Goal: Task Accomplishment & Management: Manage account settings

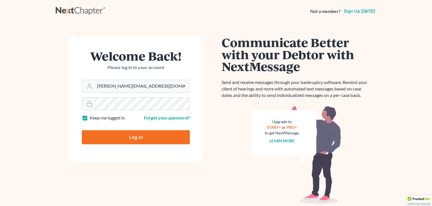
click at [135, 137] on input "Log In" at bounding box center [136, 137] width 108 height 14
type input "Thinking..."
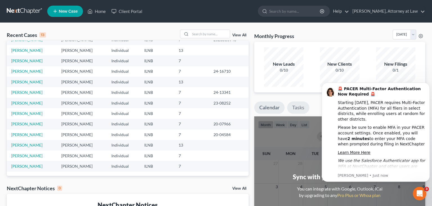
click at [294, 103] on link "Tasks" at bounding box center [298, 107] width 22 height 12
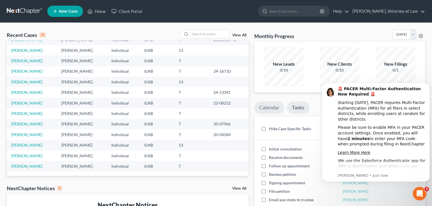
click at [274, 105] on link "Calendar" at bounding box center [269, 107] width 30 height 12
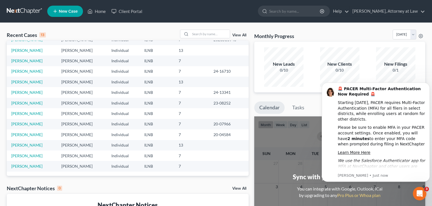
click at [238, 33] on div "View All" at bounding box center [214, 34] width 69 height 9
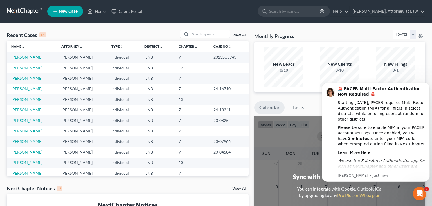
click at [23, 79] on link "[PERSON_NAME]" at bounding box center [26, 78] width 31 height 5
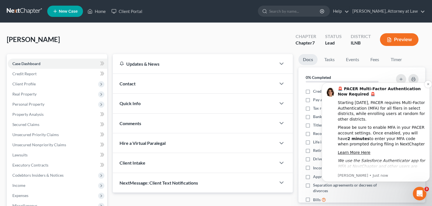
click at [358, 174] on p "[PERSON_NAME] • Just now" at bounding box center [382, 175] width 88 height 5
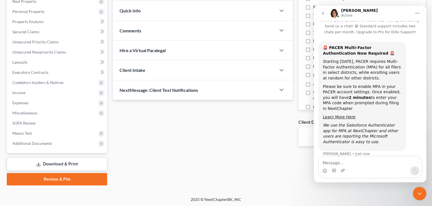
scroll to position [8, 0]
click at [417, 194] on icon "Close Intercom Messenger" at bounding box center [419, 193] width 7 height 7
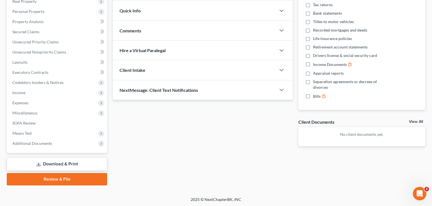
scroll to position [2, 0]
click at [96, 179] on link "Review & File" at bounding box center [57, 179] width 100 height 12
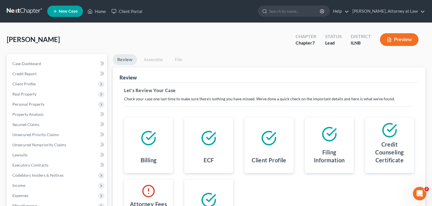
scroll to position [92, 0]
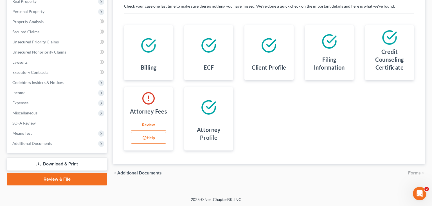
click at [82, 180] on link "Review & File" at bounding box center [57, 179] width 100 height 12
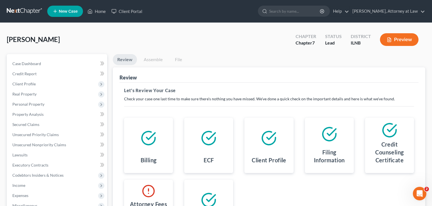
click at [179, 59] on link "File" at bounding box center [178, 59] width 18 height 11
click at [148, 61] on link "Assemble" at bounding box center [153, 59] width 28 height 11
click at [152, 58] on link "Assemble" at bounding box center [153, 59] width 28 height 11
click at [180, 59] on link "File" at bounding box center [178, 59] width 18 height 11
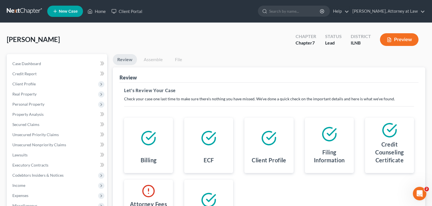
click at [180, 59] on link "File" at bounding box center [178, 59] width 18 height 11
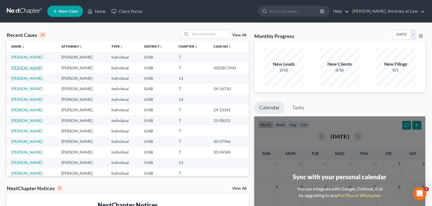
click at [25, 67] on link "[PERSON_NAME]" at bounding box center [26, 67] width 31 height 5
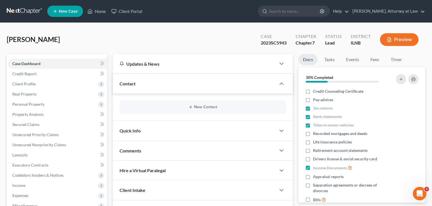
scroll to position [121, 0]
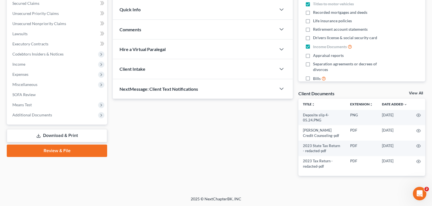
click at [64, 150] on link "Review & File" at bounding box center [57, 150] width 100 height 12
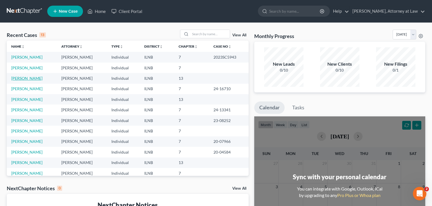
click at [29, 78] on link "[PERSON_NAME]" at bounding box center [26, 78] width 31 height 5
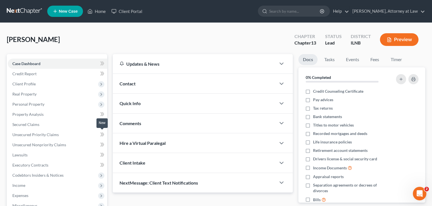
scroll to position [103, 0]
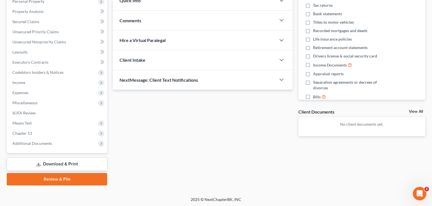
click at [60, 177] on link "Review & File" at bounding box center [57, 179] width 100 height 12
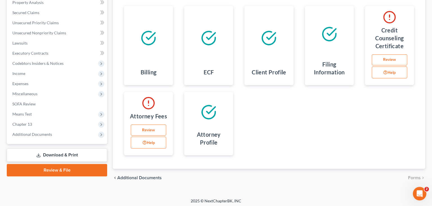
scroll to position [113, 0]
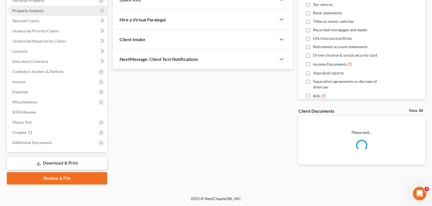
scroll to position [103, 0]
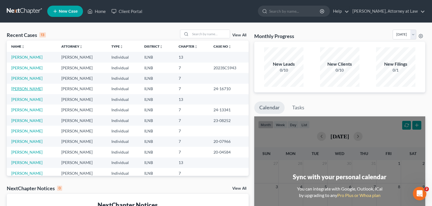
click at [31, 87] on link "[PERSON_NAME]" at bounding box center [26, 88] width 31 height 5
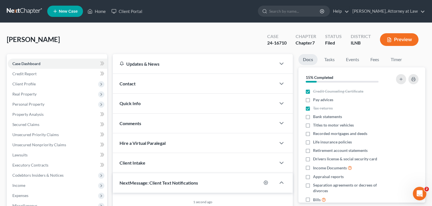
scroll to position [156, 0]
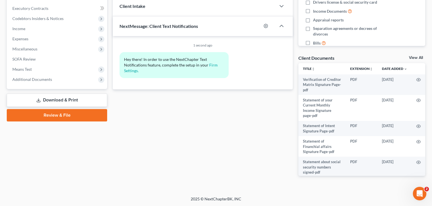
click at [61, 115] on link "Review & File" at bounding box center [57, 115] width 100 height 12
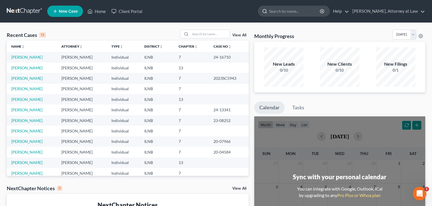
click at [273, 13] on input "search" at bounding box center [294, 11] width 51 height 10
click at [100, 8] on link "Home" at bounding box center [97, 11] width 24 height 10
click at [127, 11] on link "Client Portal" at bounding box center [127, 11] width 37 height 10
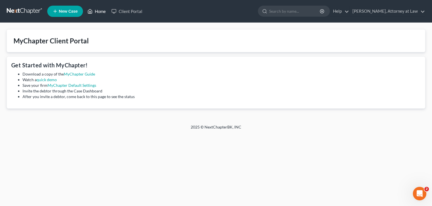
click at [96, 11] on link "Home" at bounding box center [97, 11] width 24 height 10
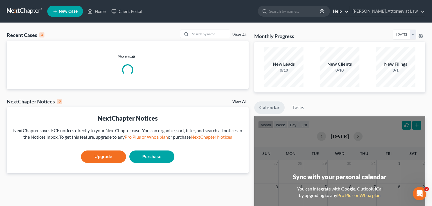
click at [330, 13] on link "Help" at bounding box center [339, 11] width 19 height 10
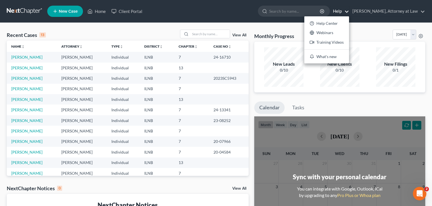
click at [258, 18] on ul "New Case Home Client Portal - No Result - See all results Or Press Enter... Hel…" at bounding box center [236, 11] width 378 height 15
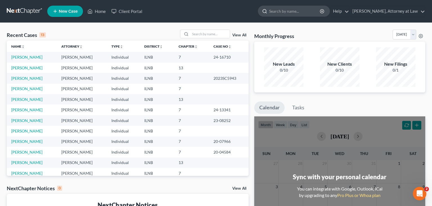
click at [269, 10] on input "search" at bounding box center [294, 11] width 51 height 10
click at [420, 15] on link "[PERSON_NAME], Attorney at Law" at bounding box center [386, 11] width 75 height 10
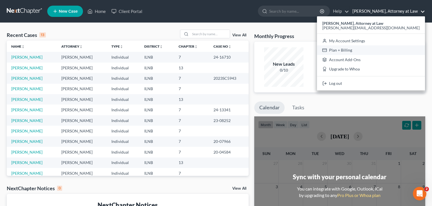
click at [367, 50] on link "Plan + Billing" at bounding box center [371, 50] width 108 height 10
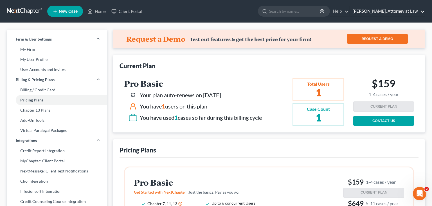
click at [365, 10] on link "[PERSON_NAME], Attorney at Law" at bounding box center [386, 11] width 75 height 10
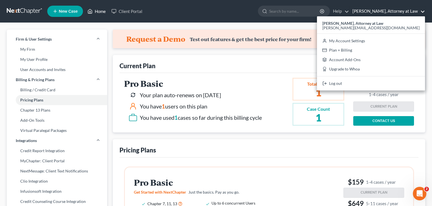
click at [92, 6] on link "Home" at bounding box center [97, 11] width 24 height 10
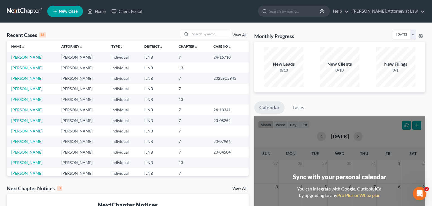
click at [18, 56] on link "[PERSON_NAME]" at bounding box center [26, 57] width 31 height 5
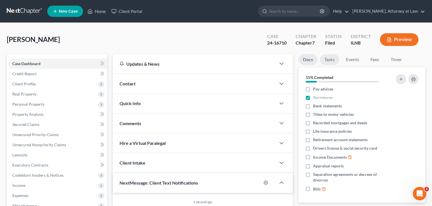
click at [331, 60] on link "Tasks" at bounding box center [329, 59] width 19 height 11
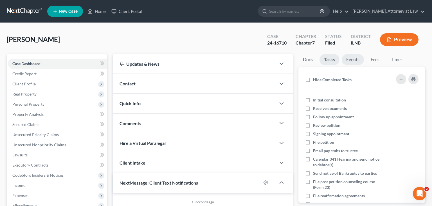
click at [349, 59] on link "Events" at bounding box center [353, 59] width 22 height 11
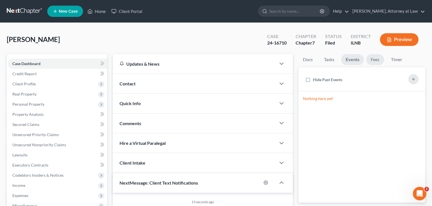
click at [375, 62] on link "Fees" at bounding box center [375, 59] width 18 height 11
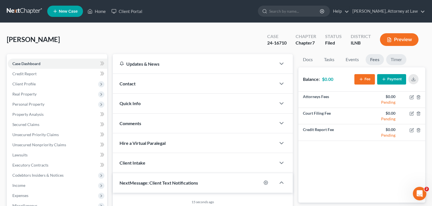
click at [398, 61] on link "Timer" at bounding box center [396, 59] width 20 height 11
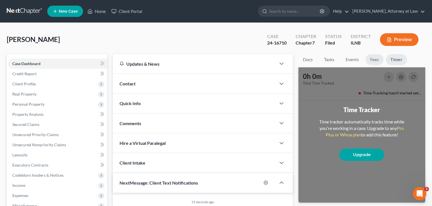
click at [380, 62] on link "Fees" at bounding box center [374, 59] width 18 height 11
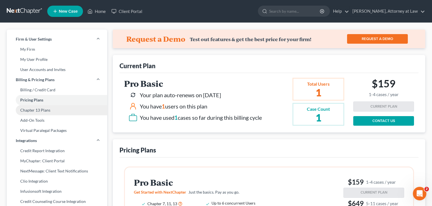
click at [46, 108] on link "Chapter 13 Plans" at bounding box center [57, 110] width 100 height 10
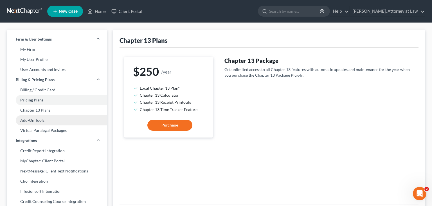
click at [46, 118] on link "Add-On Tools" at bounding box center [57, 120] width 100 height 10
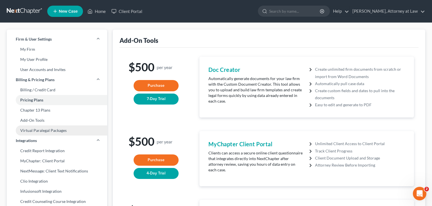
click at [58, 131] on link "Virtual Paralegal Packages" at bounding box center [57, 130] width 100 height 10
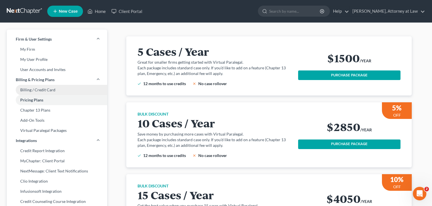
click at [40, 87] on link "Billing / Credit Card" at bounding box center [57, 90] width 100 height 10
select select "14"
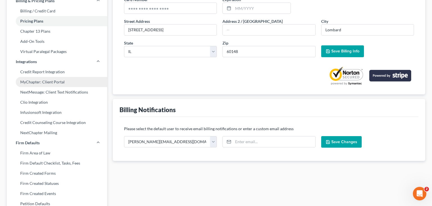
scroll to position [89, 0]
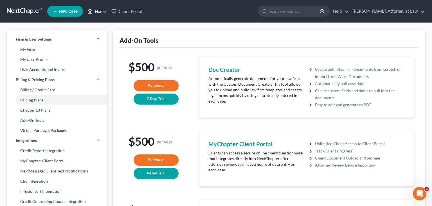
click at [99, 11] on link "Home" at bounding box center [97, 11] width 24 height 10
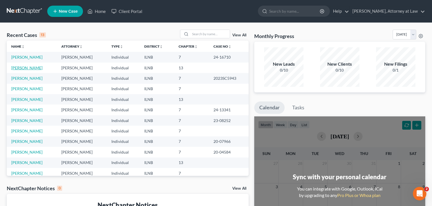
click at [24, 68] on link "[PERSON_NAME]" at bounding box center [26, 67] width 31 height 5
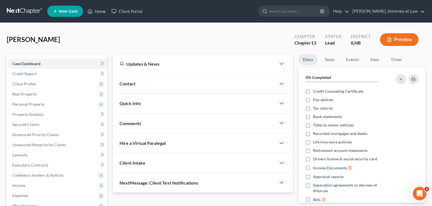
scroll to position [11, 0]
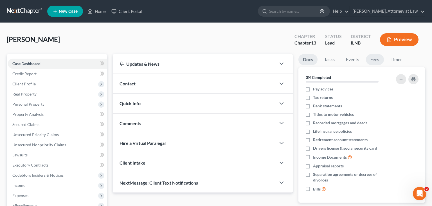
click at [374, 61] on link "Fees" at bounding box center [375, 59] width 18 height 11
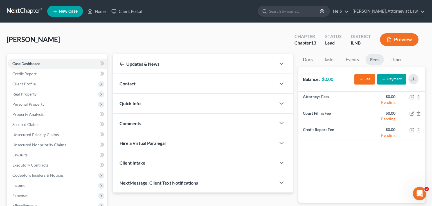
click at [364, 80] on button "Fee" at bounding box center [364, 79] width 21 height 10
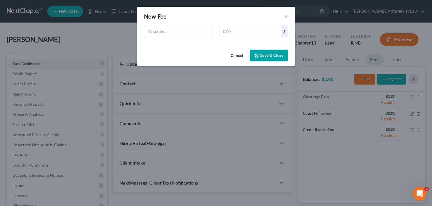
click at [239, 57] on button "Cancel" at bounding box center [236, 55] width 21 height 11
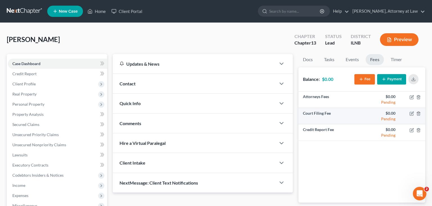
click at [320, 114] on td "Court Filing Fee" at bounding box center [330, 116] width 64 height 16
drag, startPoint x: 320, startPoint y: 114, endPoint x: 318, endPoint y: 119, distance: 5.0
click at [320, 114] on td "Court Filing Fee" at bounding box center [330, 116] width 64 height 16
click at [340, 114] on td "Court Filing Fee" at bounding box center [330, 116] width 64 height 16
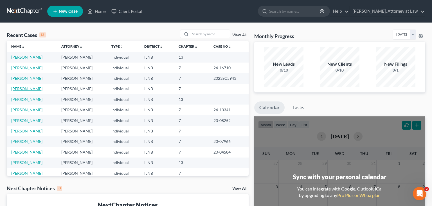
click at [26, 89] on link "[PERSON_NAME]" at bounding box center [26, 88] width 31 height 5
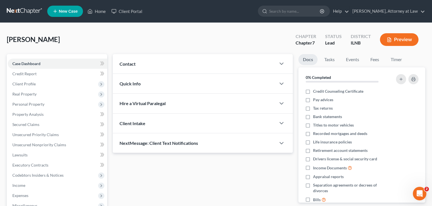
scroll to position [11, 0]
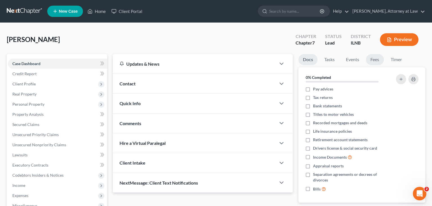
click at [370, 62] on link "Fees" at bounding box center [375, 59] width 18 height 11
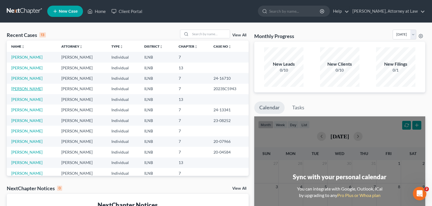
click at [24, 91] on link "[PERSON_NAME]" at bounding box center [26, 88] width 31 height 5
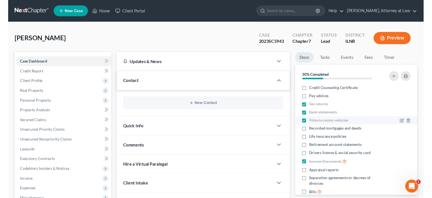
scroll to position [11, 0]
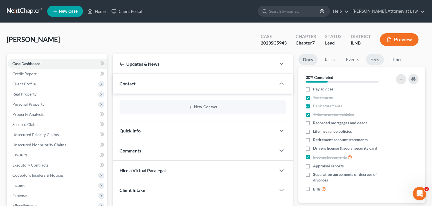
click at [371, 62] on link "Fees" at bounding box center [375, 59] width 18 height 11
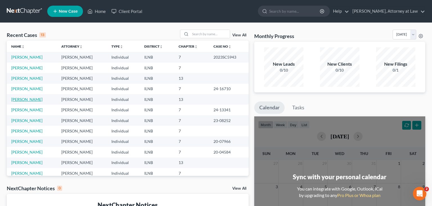
click at [25, 99] on link "[PERSON_NAME]" at bounding box center [26, 99] width 31 height 5
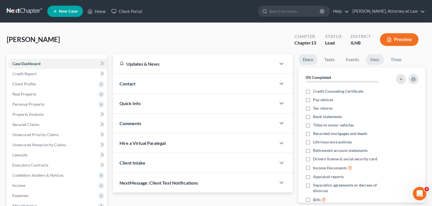
click at [372, 62] on link "Fees" at bounding box center [375, 59] width 18 height 11
